Goal: Find contact information: Find contact information

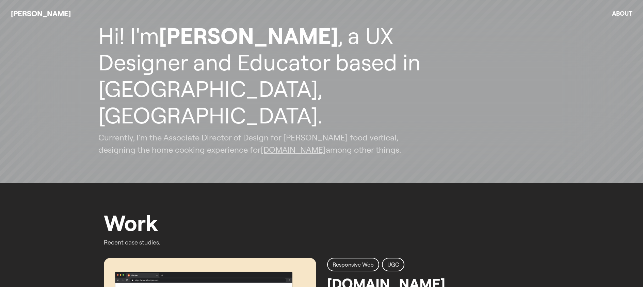
scroll to position [105, 0]
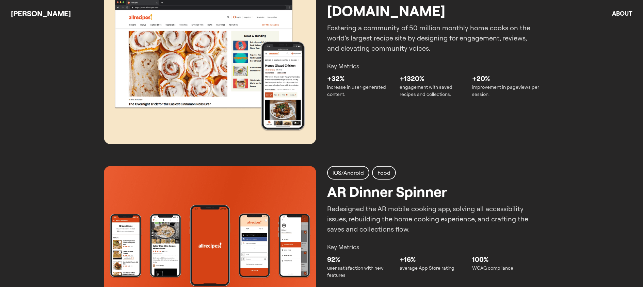
scroll to position [381, 0]
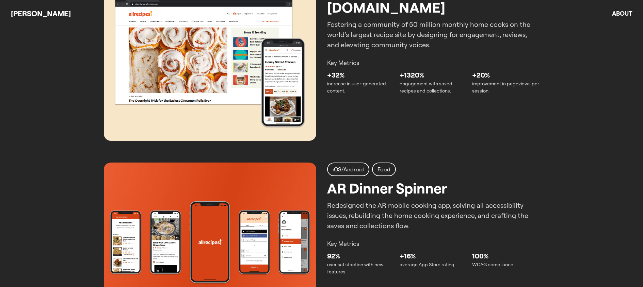
click at [174, 206] on img at bounding box center [210, 242] width 212 height 159
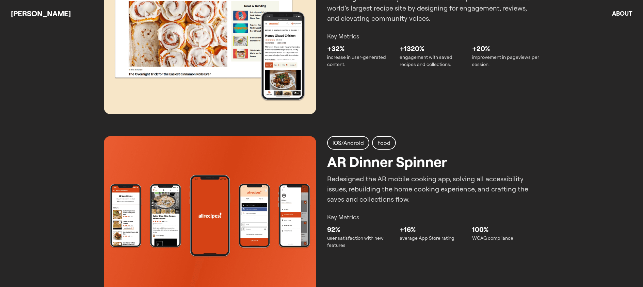
scroll to position [436, 0]
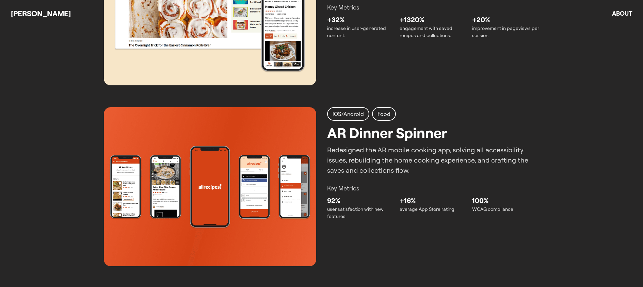
click at [261, 207] on img at bounding box center [210, 186] width 212 height 159
click at [319, 174] on div "iOS/Android Food AR Dinner Spinner Redesigned the AR mobile cooking app, solvin…" at bounding box center [322, 186] width 436 height 159
click at [344, 118] on div "iOS/Android" at bounding box center [348, 114] width 42 height 14
click at [224, 178] on img at bounding box center [210, 186] width 212 height 159
click at [262, 146] on img at bounding box center [210, 186] width 212 height 159
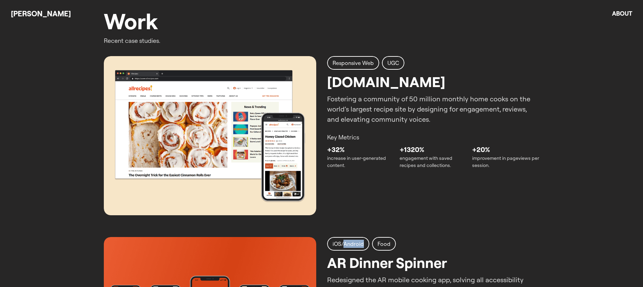
scroll to position [291, 0]
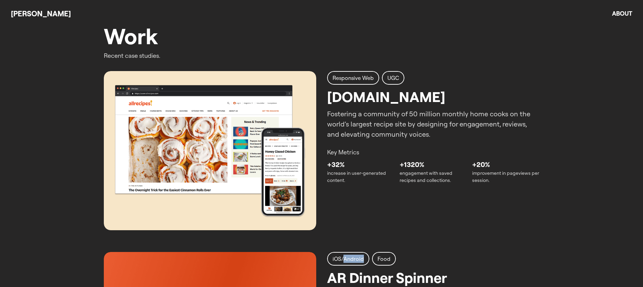
click at [243, 117] on img at bounding box center [210, 150] width 212 height 159
click at [356, 112] on p "Fostering a community of 50 million monthly home cooks on the world’s largest r…" at bounding box center [433, 124] width 212 height 31
click at [383, 100] on h2 "[DOMAIN_NAME]" at bounding box center [386, 96] width 118 height 21
click at [370, 165] on p "+32%" at bounding box center [360, 165] width 67 height 10
click at [365, 211] on div "Responsive Web UGC [DOMAIN_NAME] Fostering a community of 50 million monthly ho…" at bounding box center [322, 150] width 436 height 159
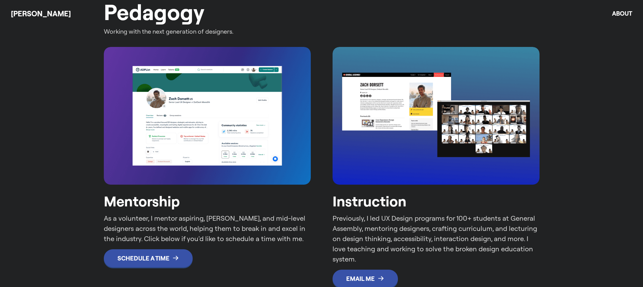
scroll to position [1190, 0]
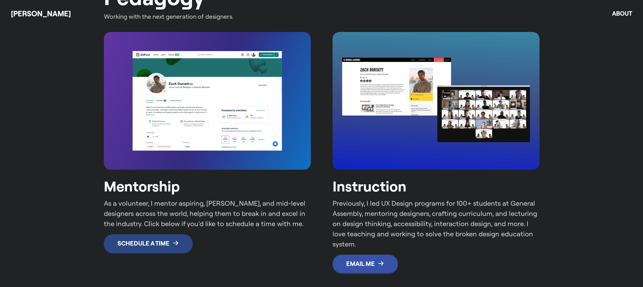
click at [149, 243] on p "Schedule a Time" at bounding box center [143, 243] width 52 height 7
